Goal: Information Seeking & Learning: Learn about a topic

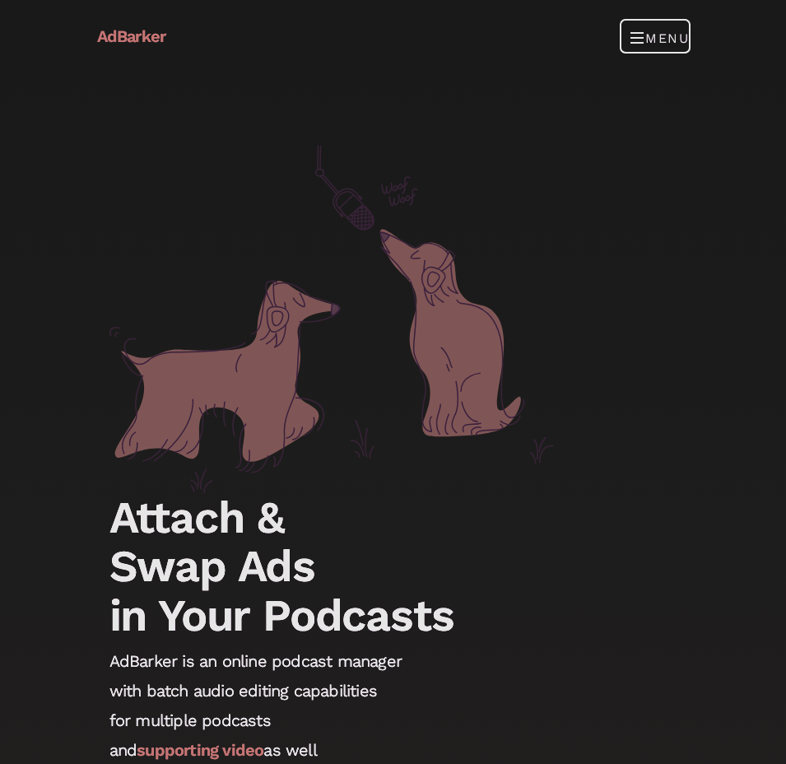
click at [658, 39] on button "Menu" at bounding box center [655, 36] width 68 height 33
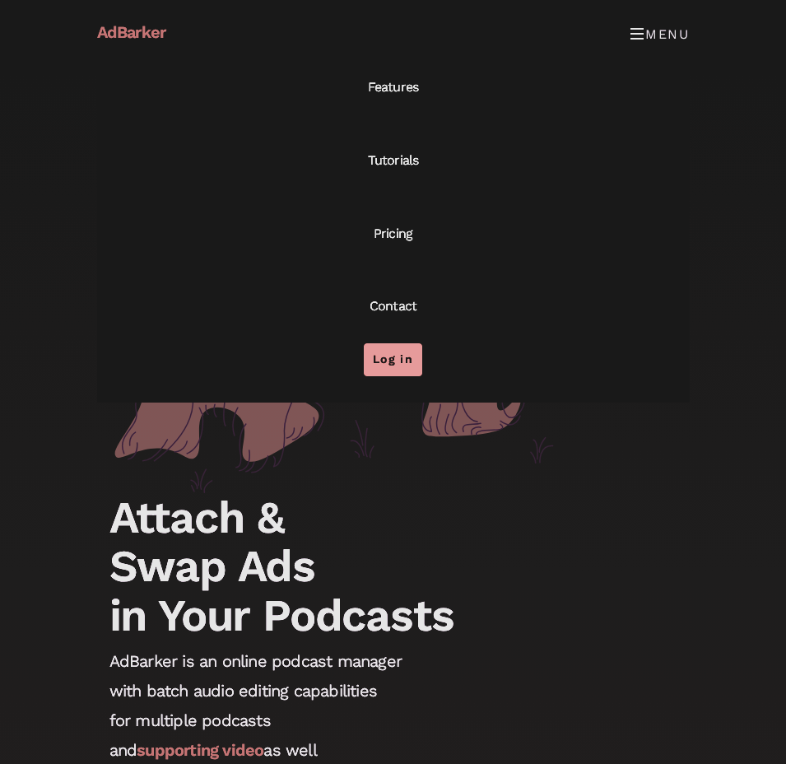
click at [377, 361] on link "Log in" at bounding box center [393, 359] width 58 height 33
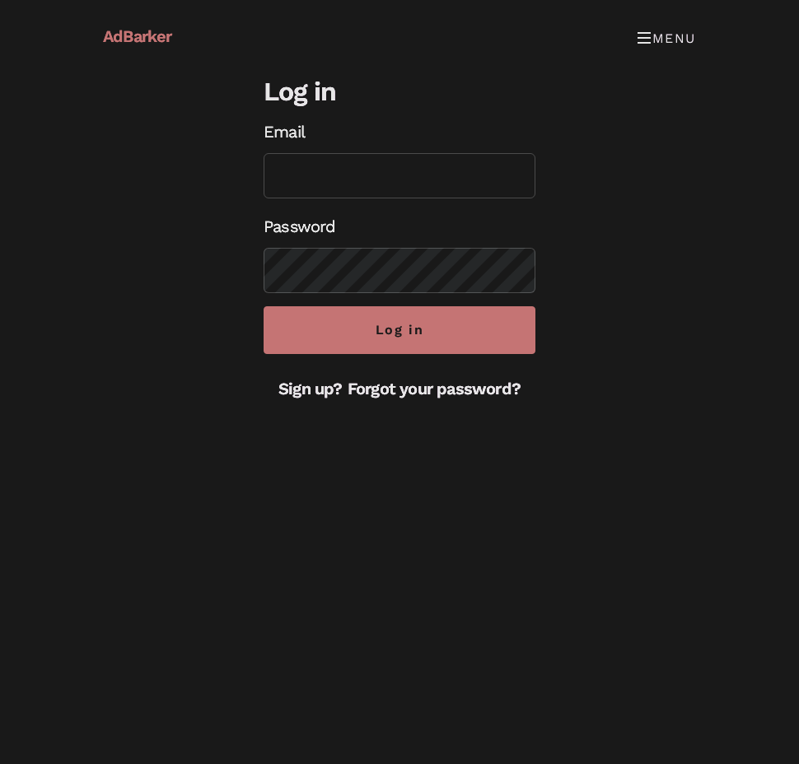
type input "[PERSON_NAME][EMAIL_ADDRESS][DOMAIN_NAME]"
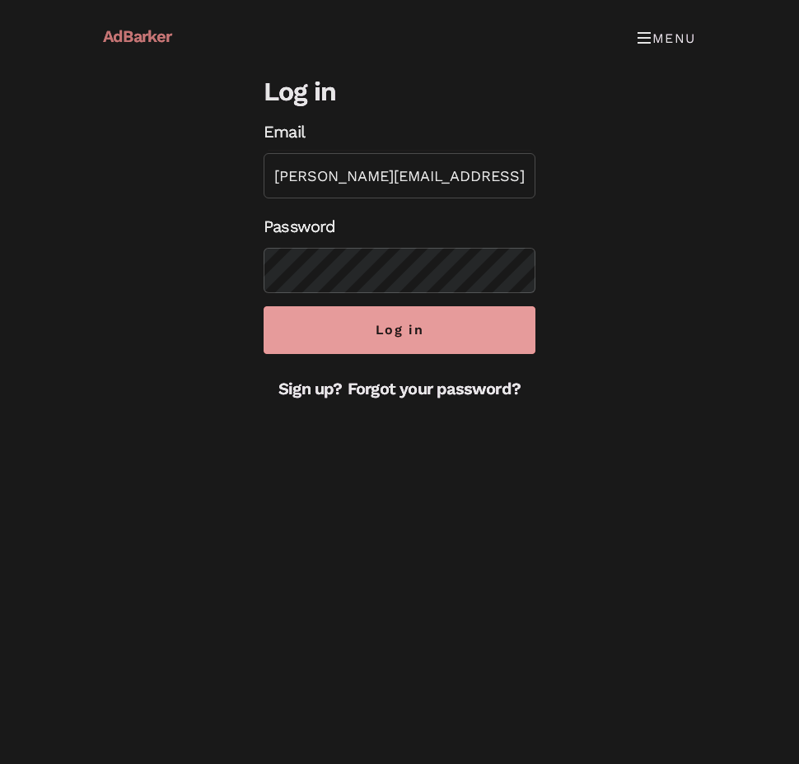
click at [263, 330] on input "Log in" at bounding box center [399, 330] width 272 height 48
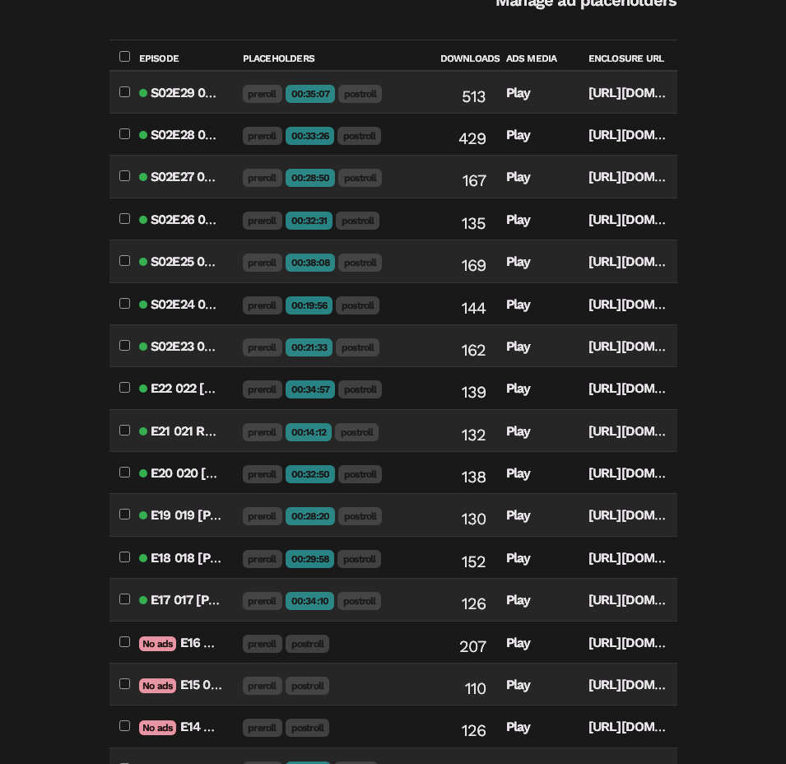
scroll to position [329, 0]
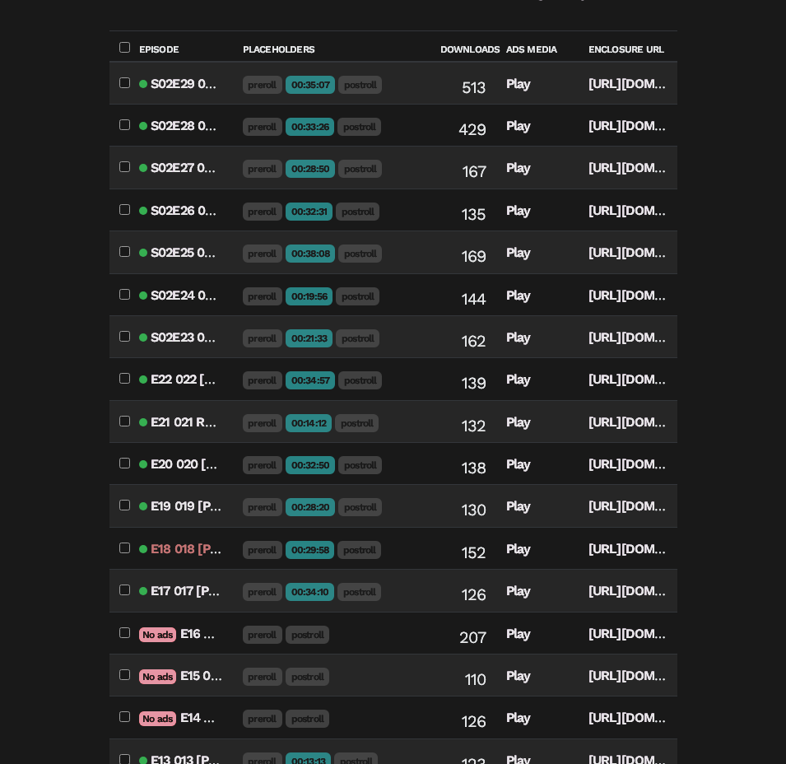
click at [225, 541] on link "E18 018 [PERSON_NAME]: Experiments in Community Development and Lessons Learned…" at bounding box center [624, 549] width 947 height 16
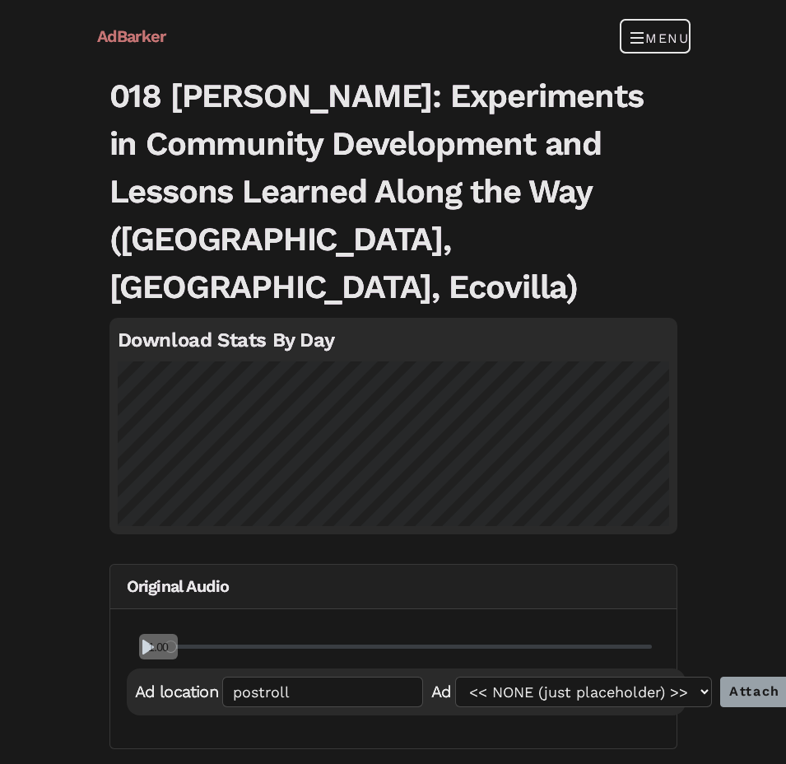
click at [654, 37] on button "Menu" at bounding box center [655, 36] width 68 height 33
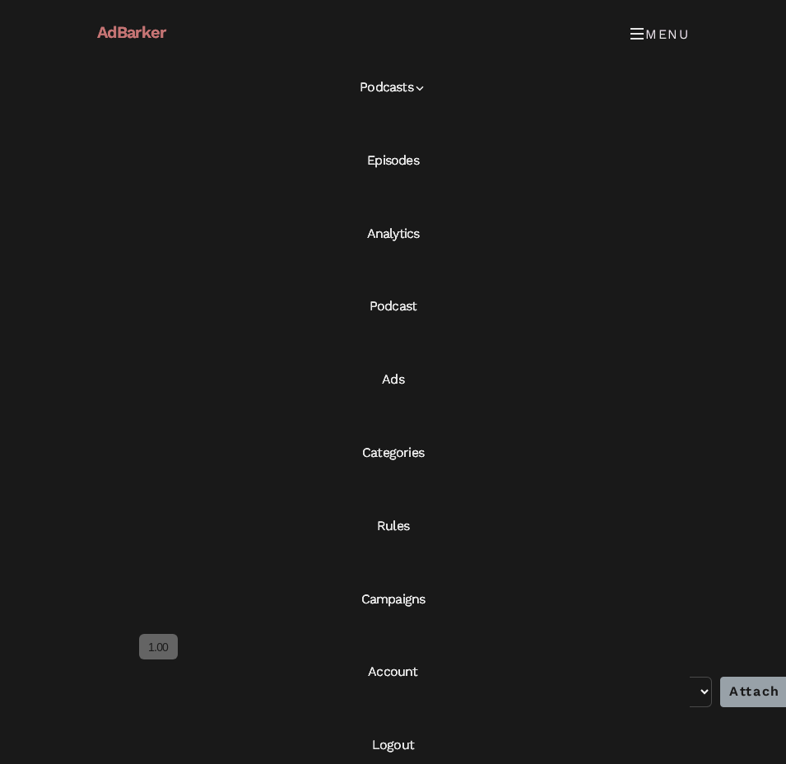
click at [394, 376] on link "Ads" at bounding box center [393, 379] width 593 height 73
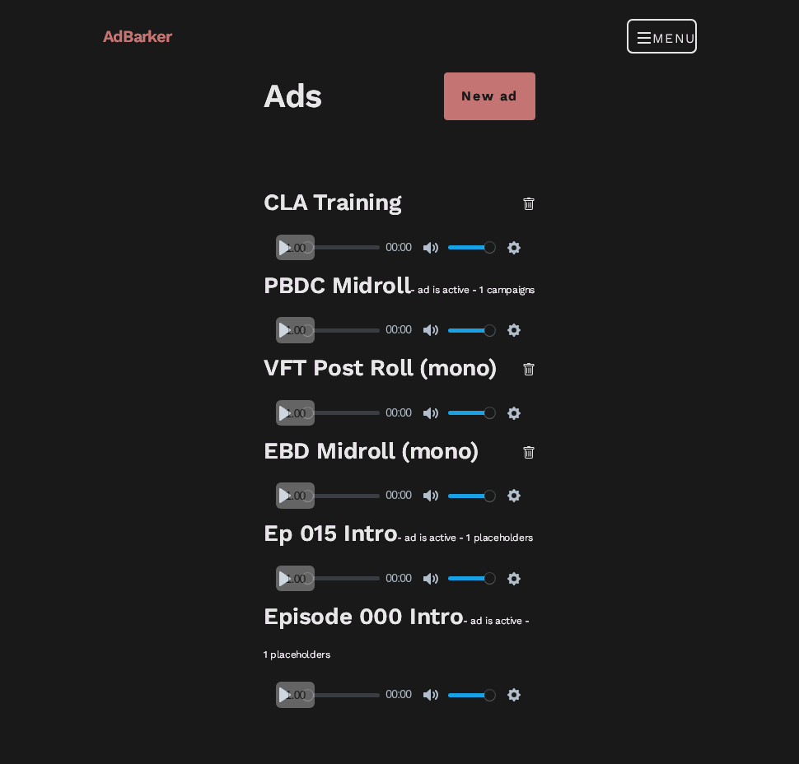
click at [645, 32] on span "Toggle navigation" at bounding box center [644, 37] width 15 height 26
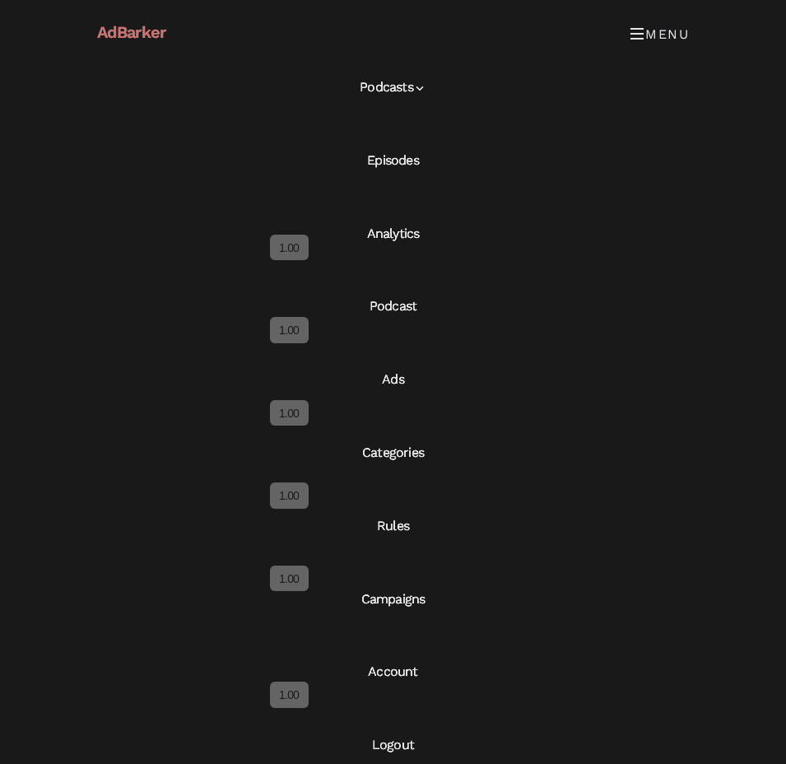
click at [417, 594] on link "Campaigns" at bounding box center [393, 599] width 593 height 73
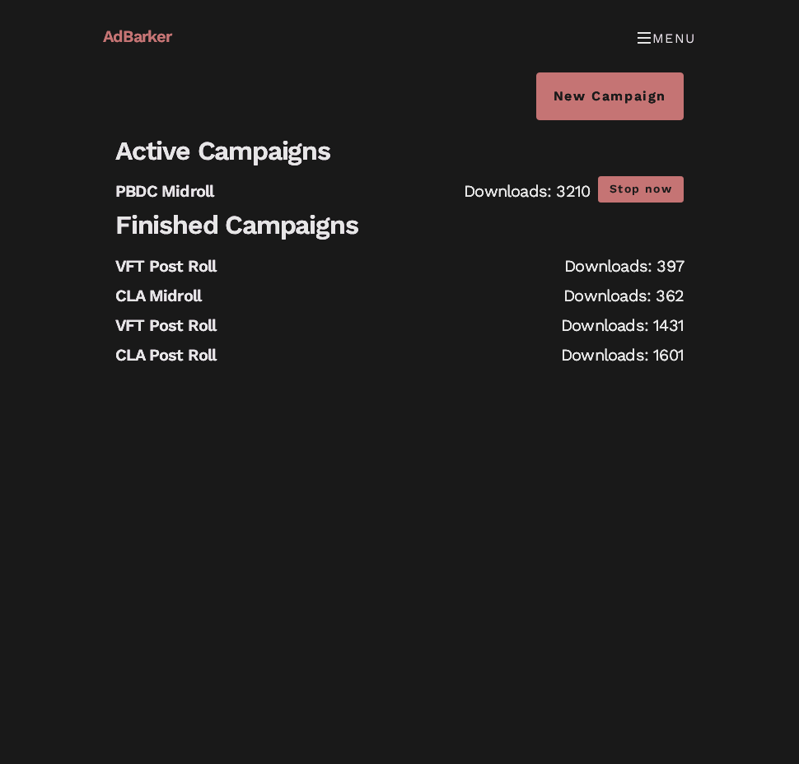
click at [405, 270] on li "VFT Post Roll Downloads: 397" at bounding box center [399, 266] width 568 height 30
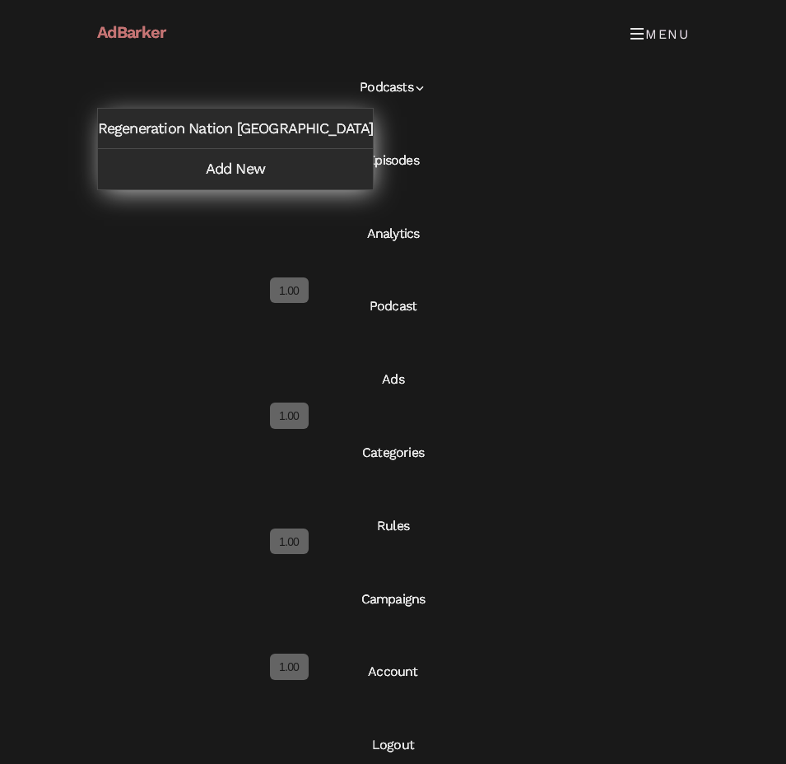
click at [406, 90] on link "Podcasts" at bounding box center [393, 87] width 593 height 73
click at [424, 86] on icon at bounding box center [419, 88] width 13 height 13
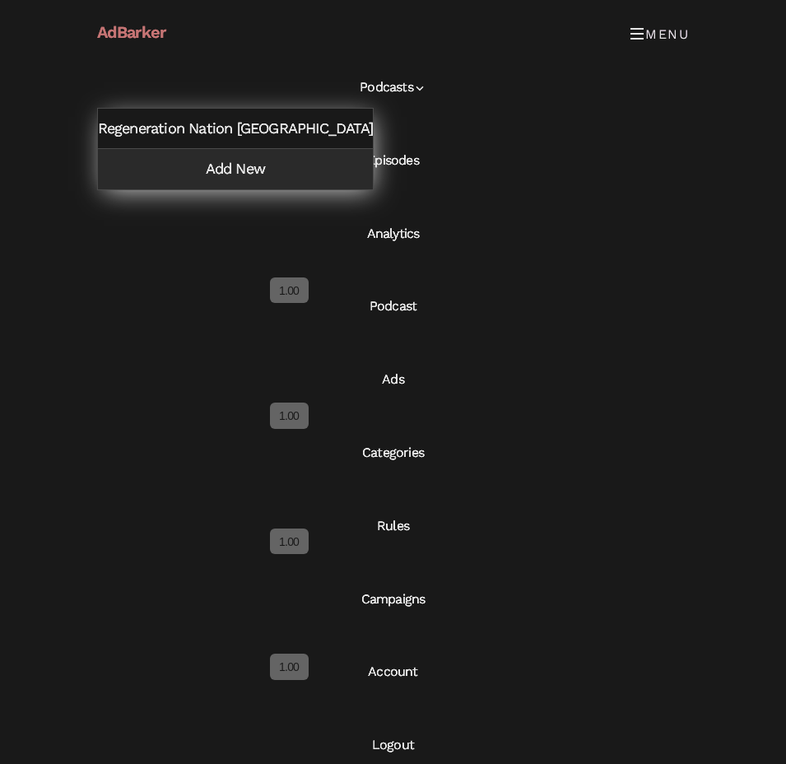
click at [261, 129] on link "Regeneration Nation [GEOGRAPHIC_DATA]" at bounding box center [235, 129] width 275 height 40
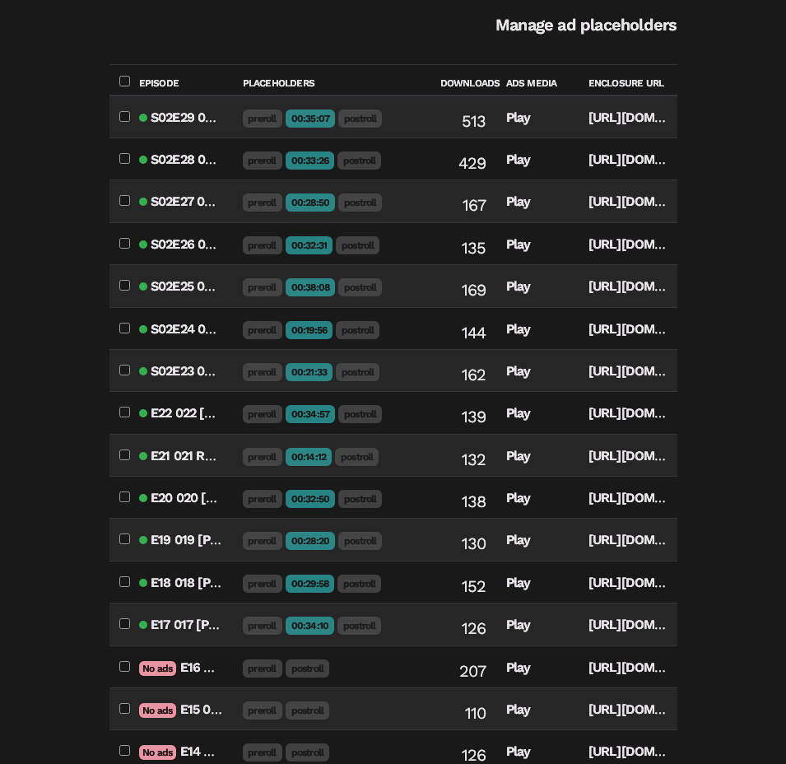
scroll to position [247, 0]
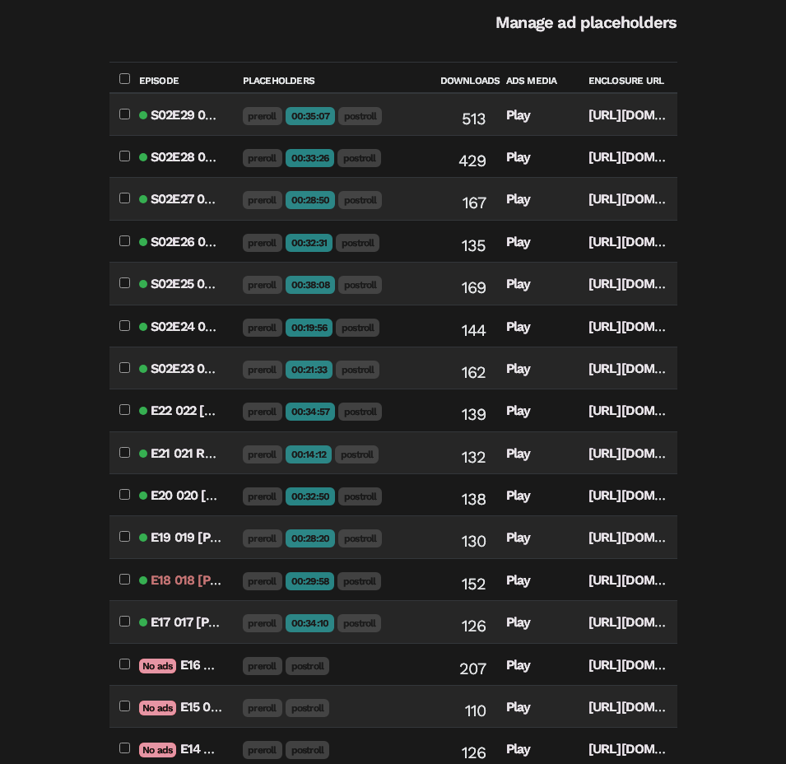
click at [207, 572] on link "E18 018 [PERSON_NAME]: Experiments in Community Development and Lessons Learned…" at bounding box center [624, 580] width 947 height 16
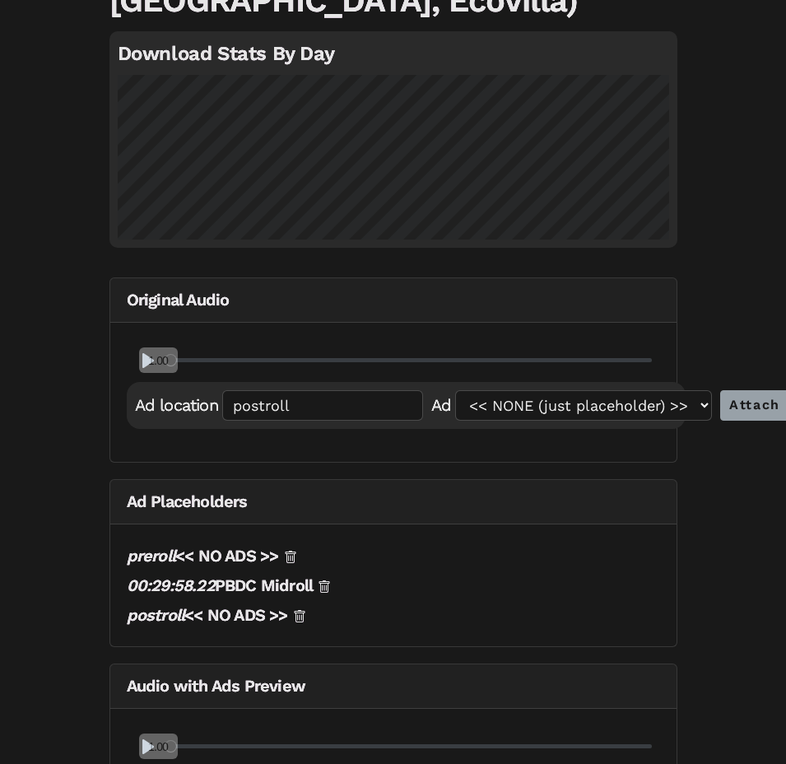
scroll to position [306, 0]
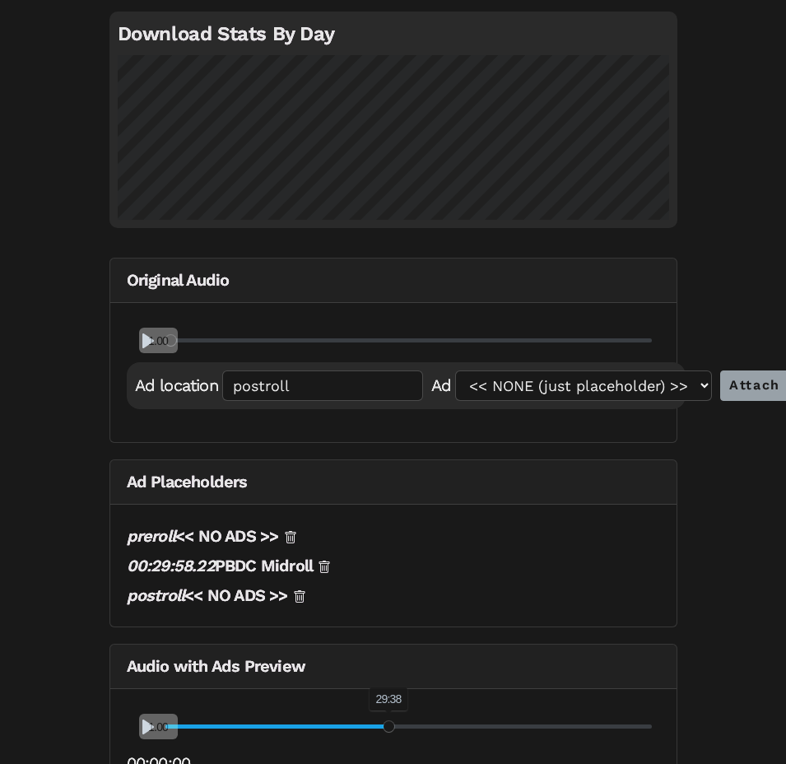
click at [389, 719] on input "Seek" at bounding box center [408, 727] width 487 height 16
click at [390, 719] on input "Seek" at bounding box center [408, 727] width 487 height 16
click at [151, 720] on span "1.00" at bounding box center [158, 728] width 32 height 16
drag, startPoint x: 146, startPoint y: 682, endPoint x: 174, endPoint y: 698, distance: 32.5
click at [174, 735] on span "1.00" at bounding box center [182, 743] width 32 height 16
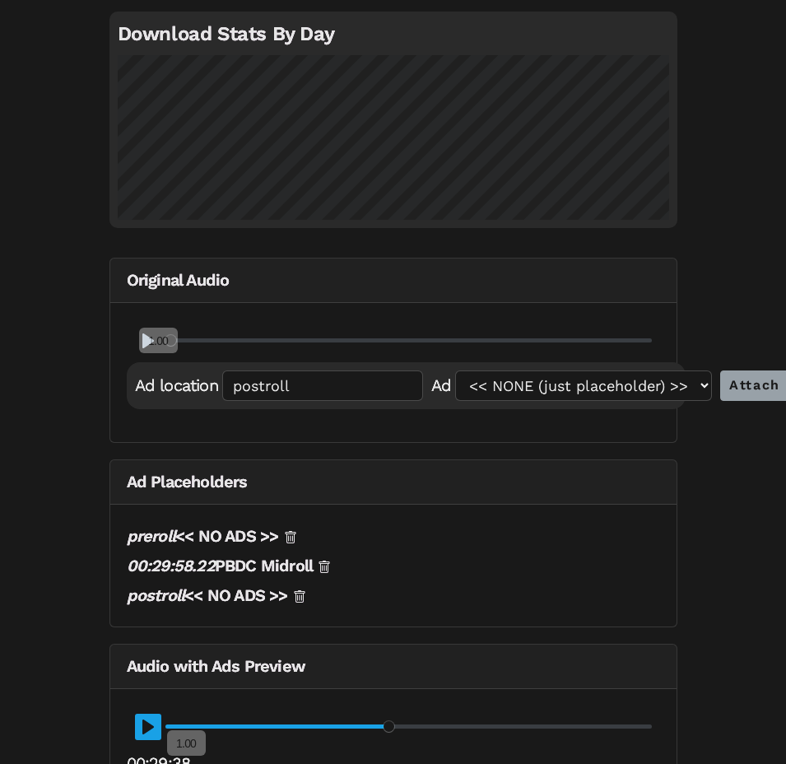
click at [142, 714] on button "Pause Play" at bounding box center [148, 727] width 26 height 26
click at [145, 714] on button "Pause Play" at bounding box center [148, 727] width 26 height 26
type input "48.52"
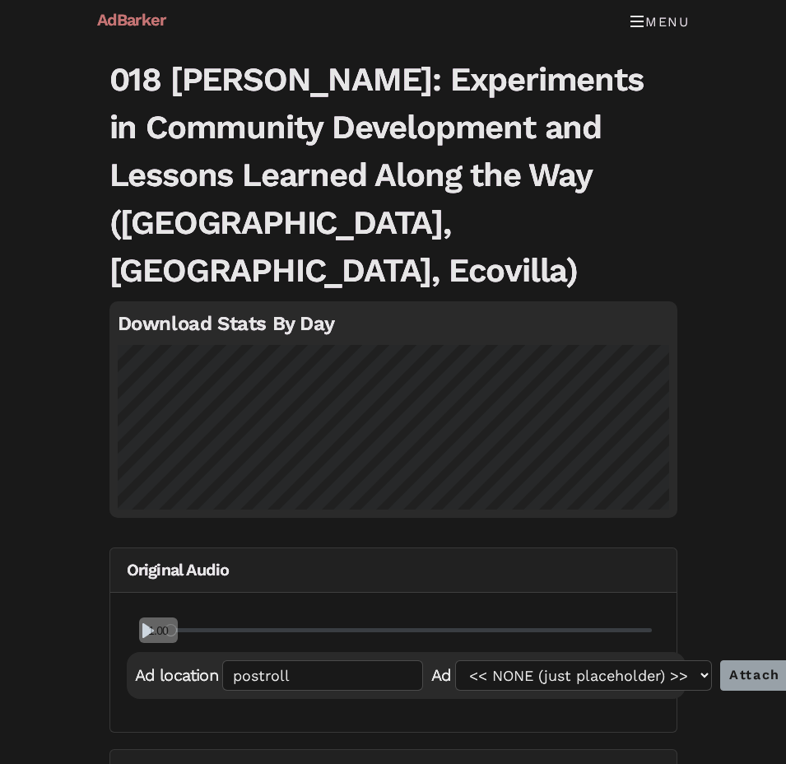
scroll to position [0, 0]
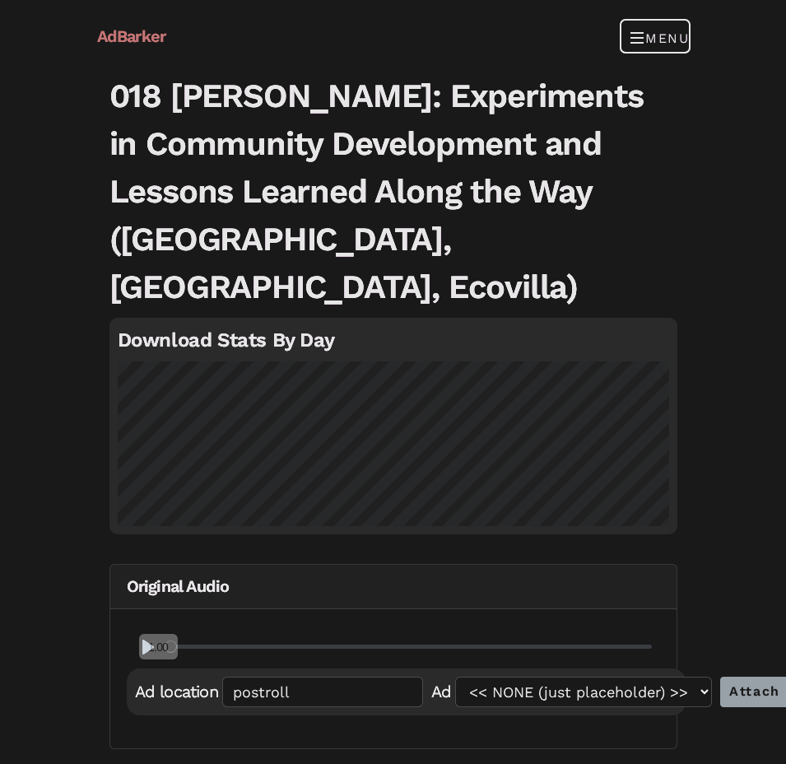
click at [624, 28] on button "Menu" at bounding box center [655, 36] width 68 height 33
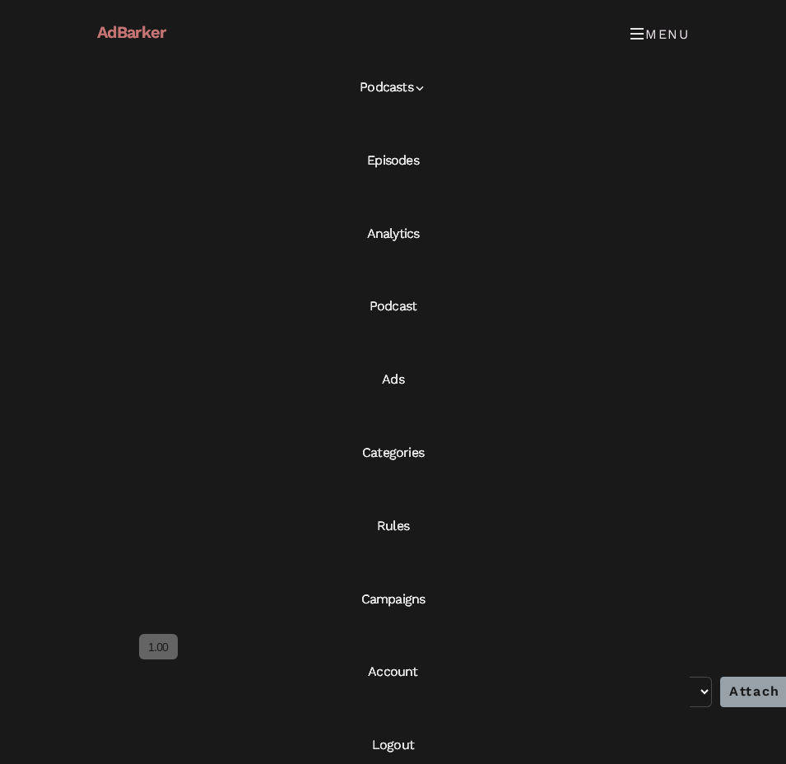
click at [420, 452] on link "Categories" at bounding box center [393, 453] width 593 height 73
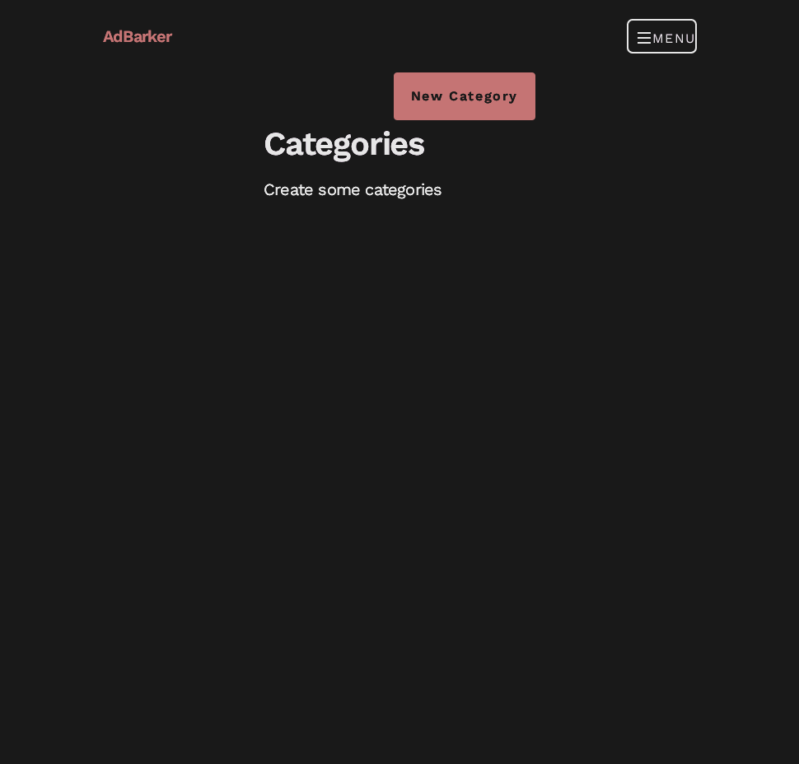
click at [655, 45] on button "Menu" at bounding box center [661, 36] width 68 height 33
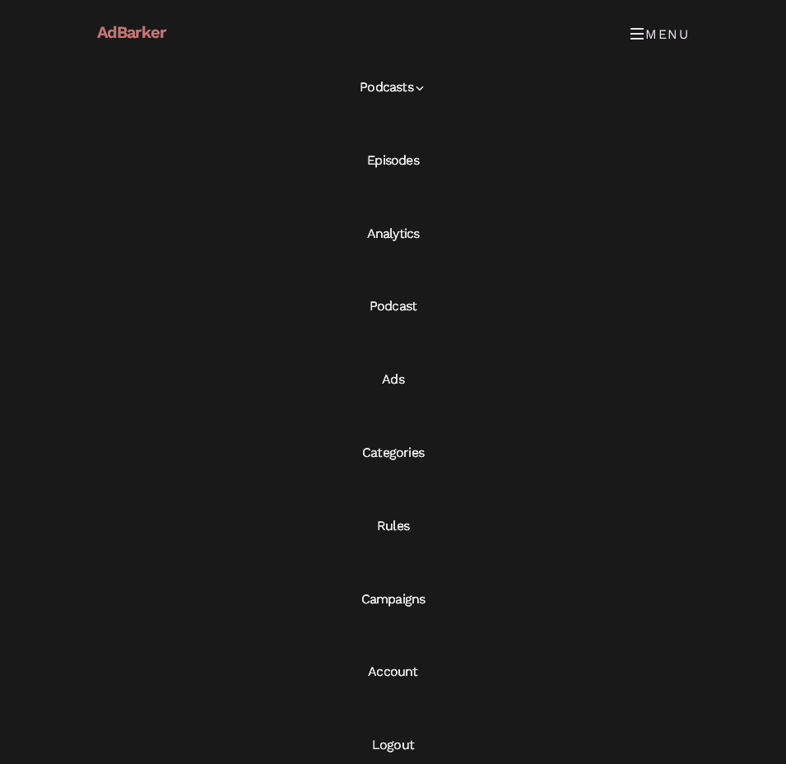
click at [393, 608] on link "Campaigns" at bounding box center [393, 599] width 593 height 73
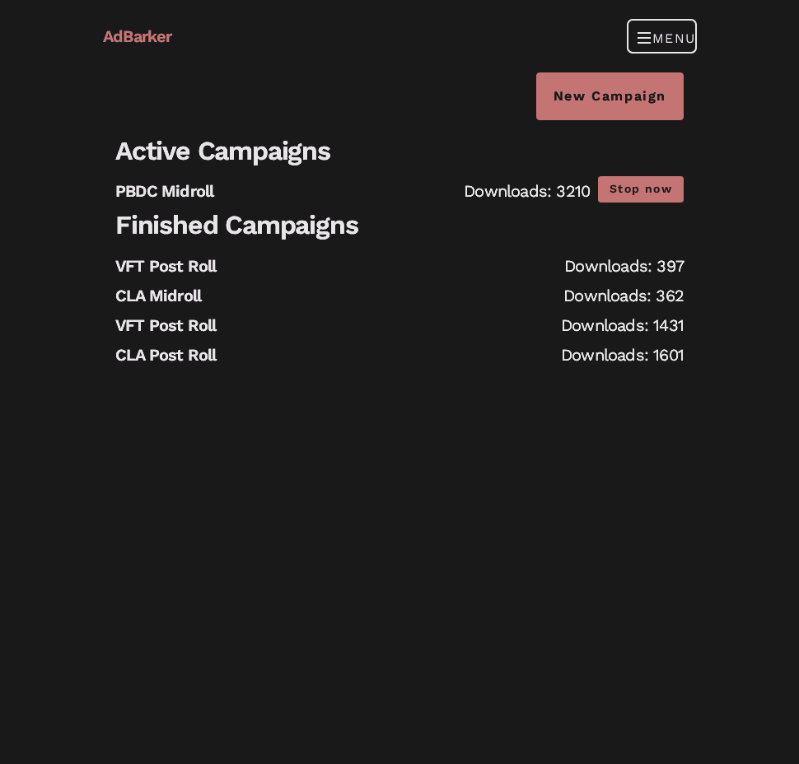
click at [641, 40] on span "Toggle navigation" at bounding box center [644, 37] width 15 height 26
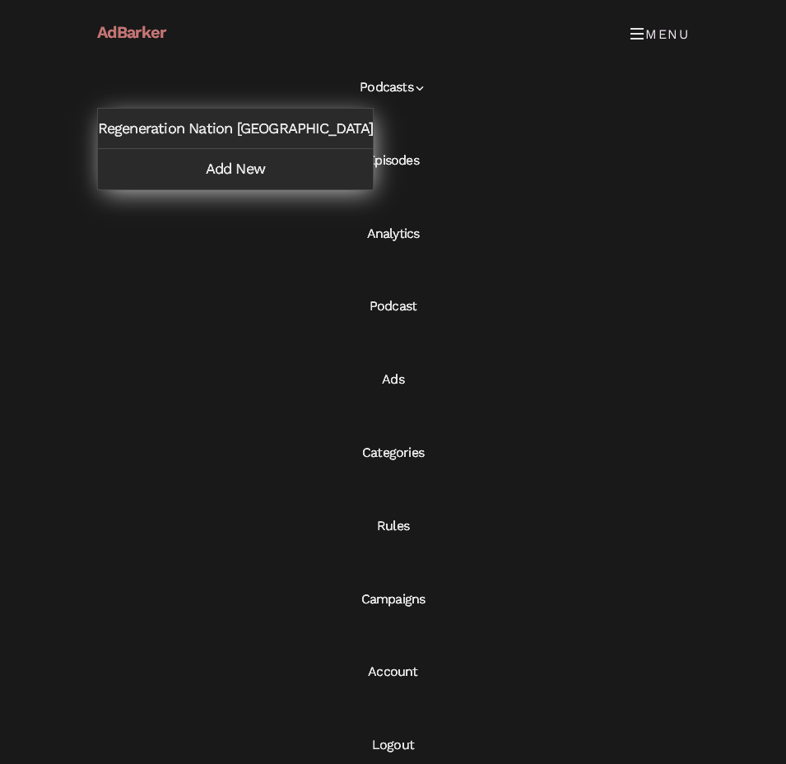
click at [403, 85] on link "Podcasts" at bounding box center [393, 87] width 593 height 73
click at [418, 86] on icon at bounding box center [419, 88] width 13 height 13
click at [426, 88] on icon at bounding box center [419, 88] width 13 height 13
click at [390, 87] on link "Podcasts" at bounding box center [393, 87] width 593 height 73
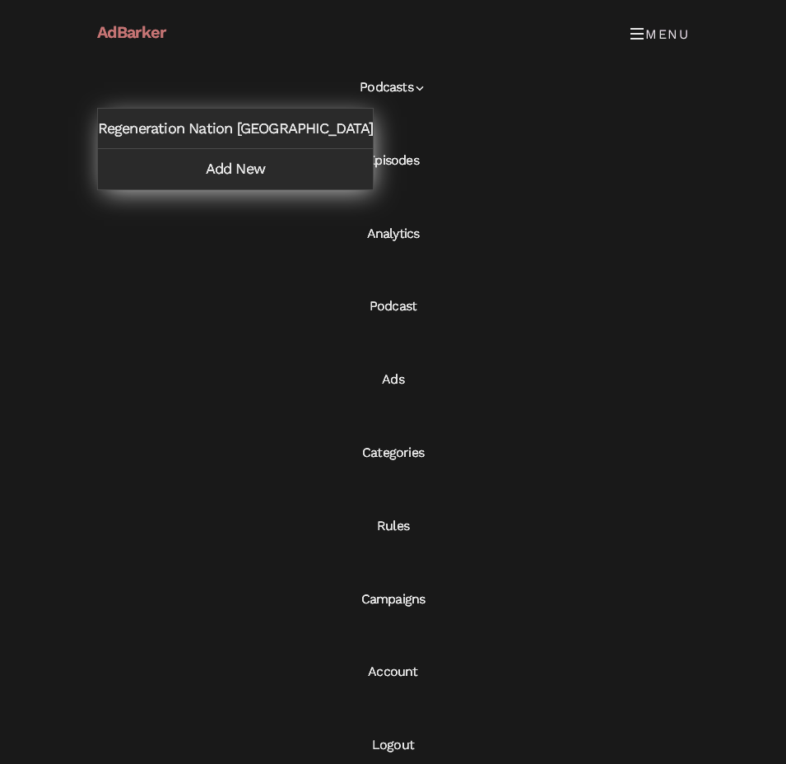
click at [390, 87] on link "Podcasts" at bounding box center [393, 87] width 593 height 73
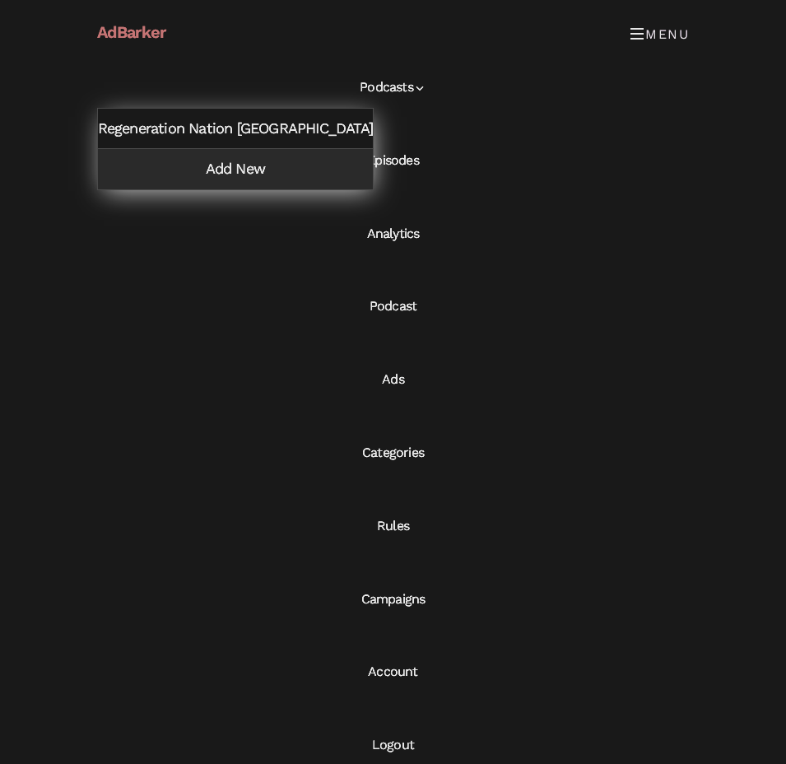
click at [244, 128] on link "Regeneration Nation [GEOGRAPHIC_DATA]" at bounding box center [235, 129] width 275 height 40
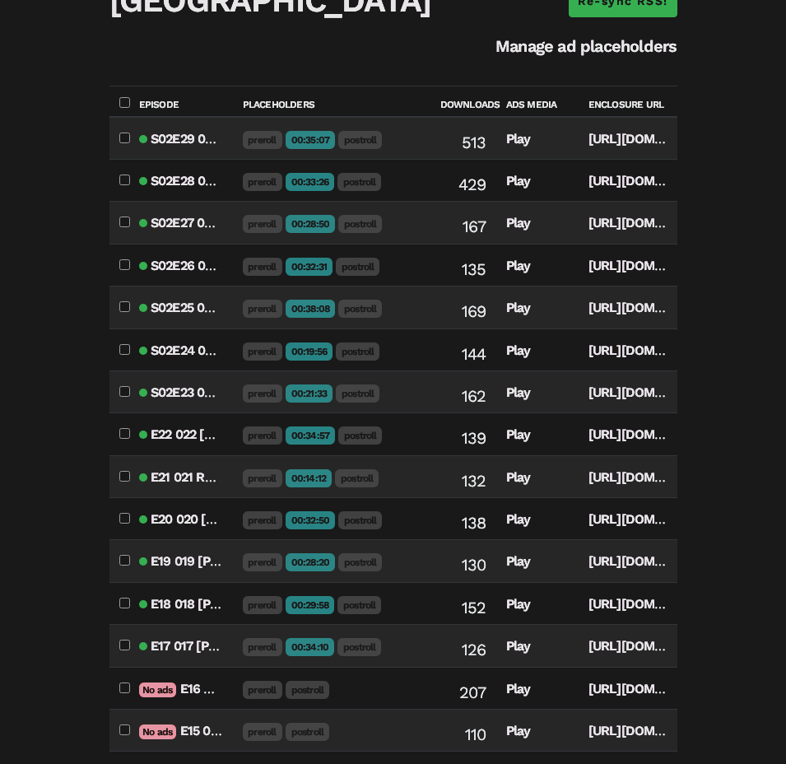
scroll to position [329, 0]
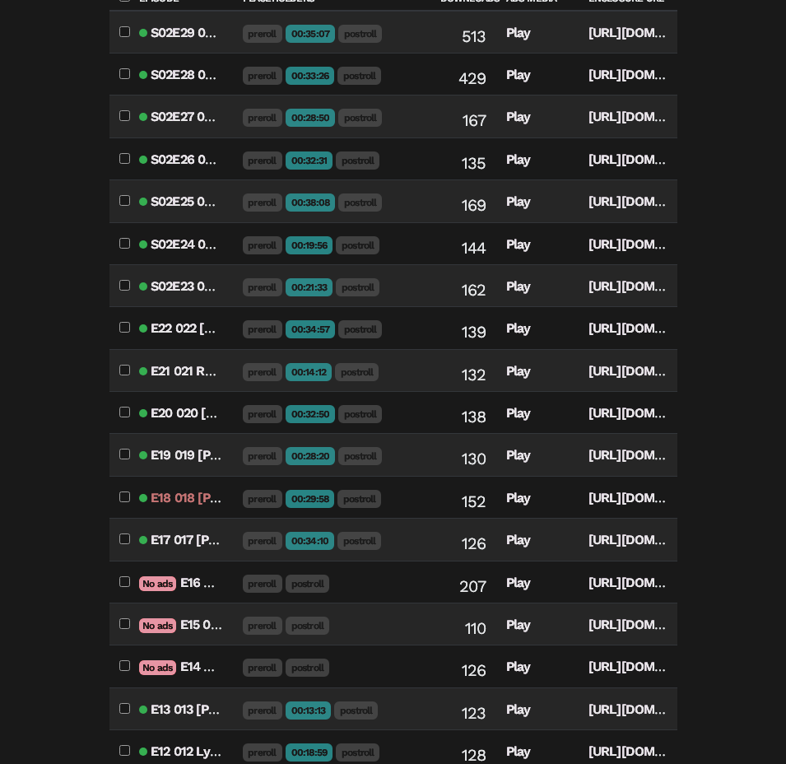
click at [187, 490] on link "E18 018 [PERSON_NAME]: Experiments in Community Development and Lessons Learned…" at bounding box center [624, 498] width 947 height 16
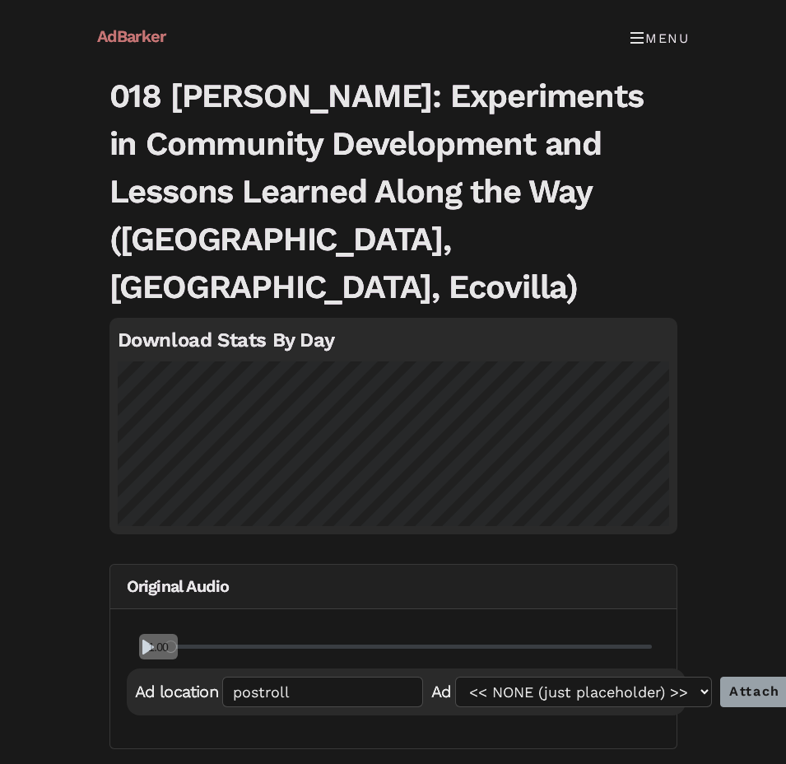
scroll to position [329, 0]
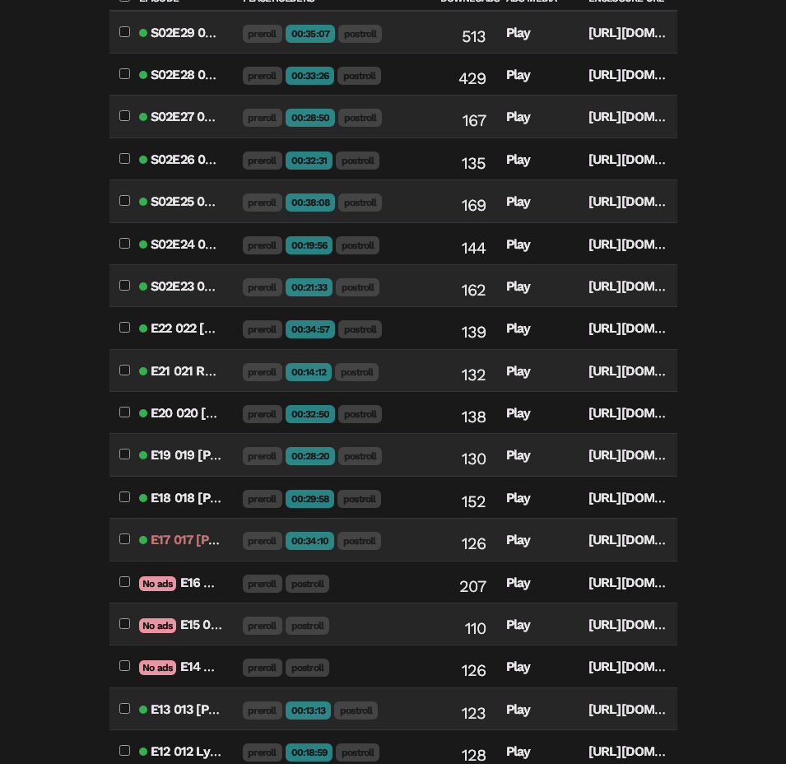
click at [206, 532] on link "E17 017 [PERSON_NAME]: Producing Community & Events With Glamping & Other Tempo…" at bounding box center [536, 540] width 771 height 16
click at [189, 532] on link "E17 017 [PERSON_NAME]: Producing Community & Events With Glamping & Other Tempo…" at bounding box center [536, 540] width 771 height 16
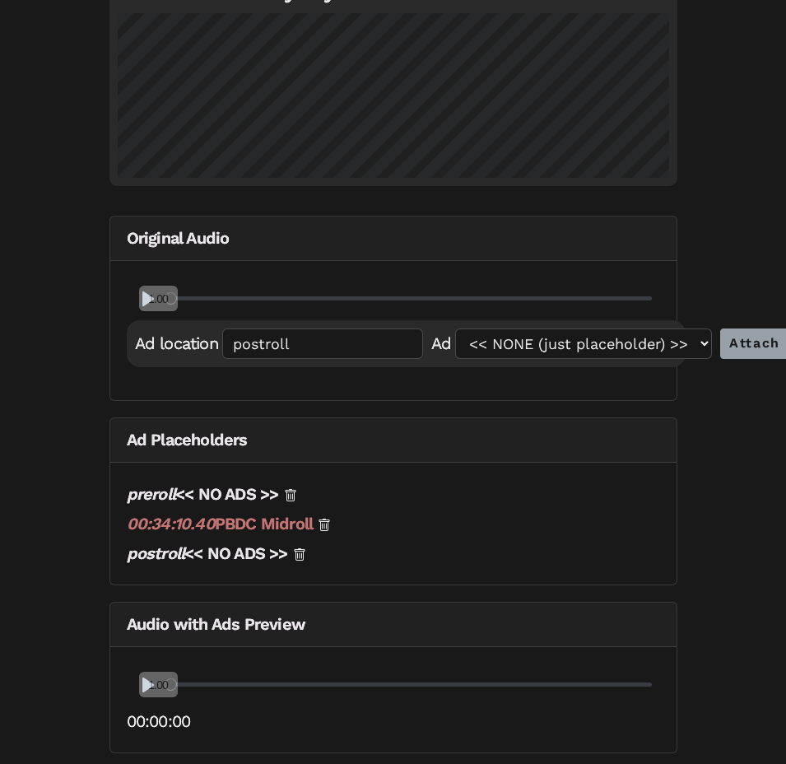
scroll to position [306, 0]
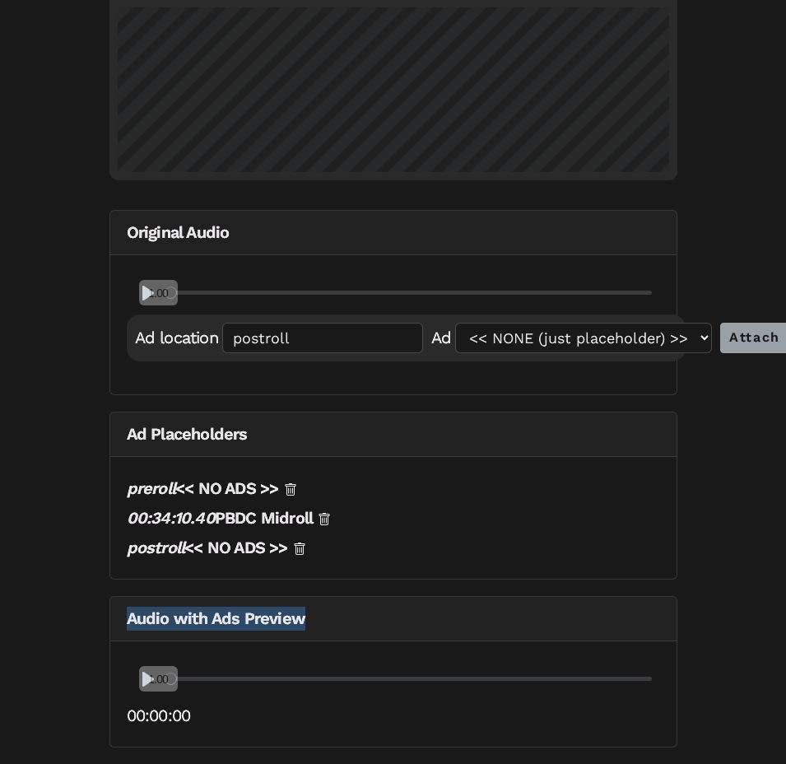
drag, startPoint x: 315, startPoint y: 615, endPoint x: 123, endPoint y: 621, distance: 191.9
click at [123, 621] on h5 "Audio with Ads Preview" at bounding box center [393, 619] width 566 height 44
copy h5 "Audio with Ads Preview"
